Goal: Check status: Check status

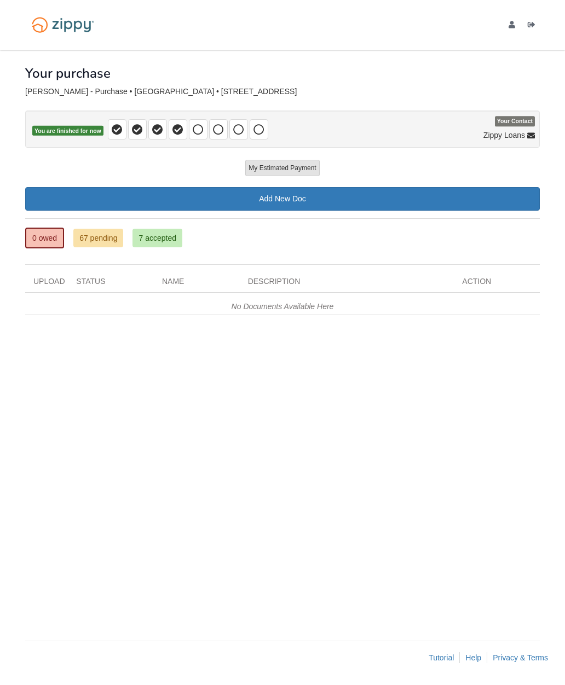
scroll to position [44, 0]
click at [182, 124] on icon at bounding box center [177, 129] width 11 height 11
click at [150, 160] on div "My Estimated Payment × My Estimated Payment Add New Doc" at bounding box center [282, 189] width 514 height 59
click at [167, 229] on link "7 accepted" at bounding box center [157, 238] width 50 height 19
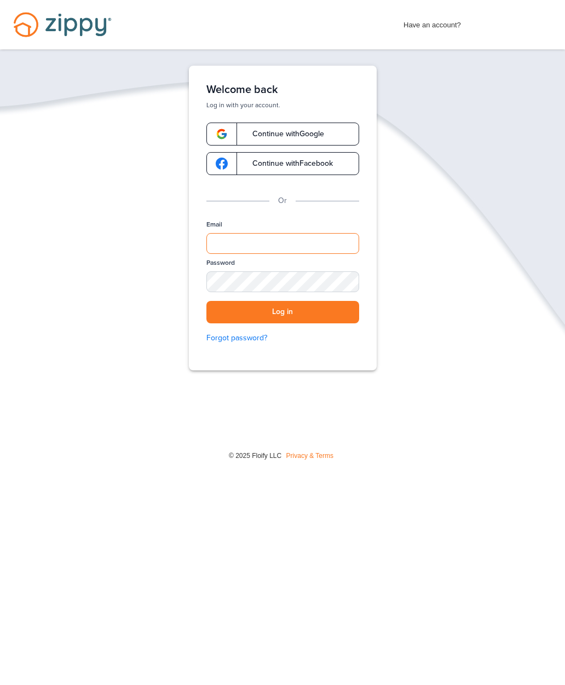
click at [321, 250] on input "Email" at bounding box center [282, 243] width 153 height 21
type input "**********"
click at [345, 314] on button "Log in" at bounding box center [282, 312] width 153 height 22
